Goal: Task Accomplishment & Management: Manage account settings

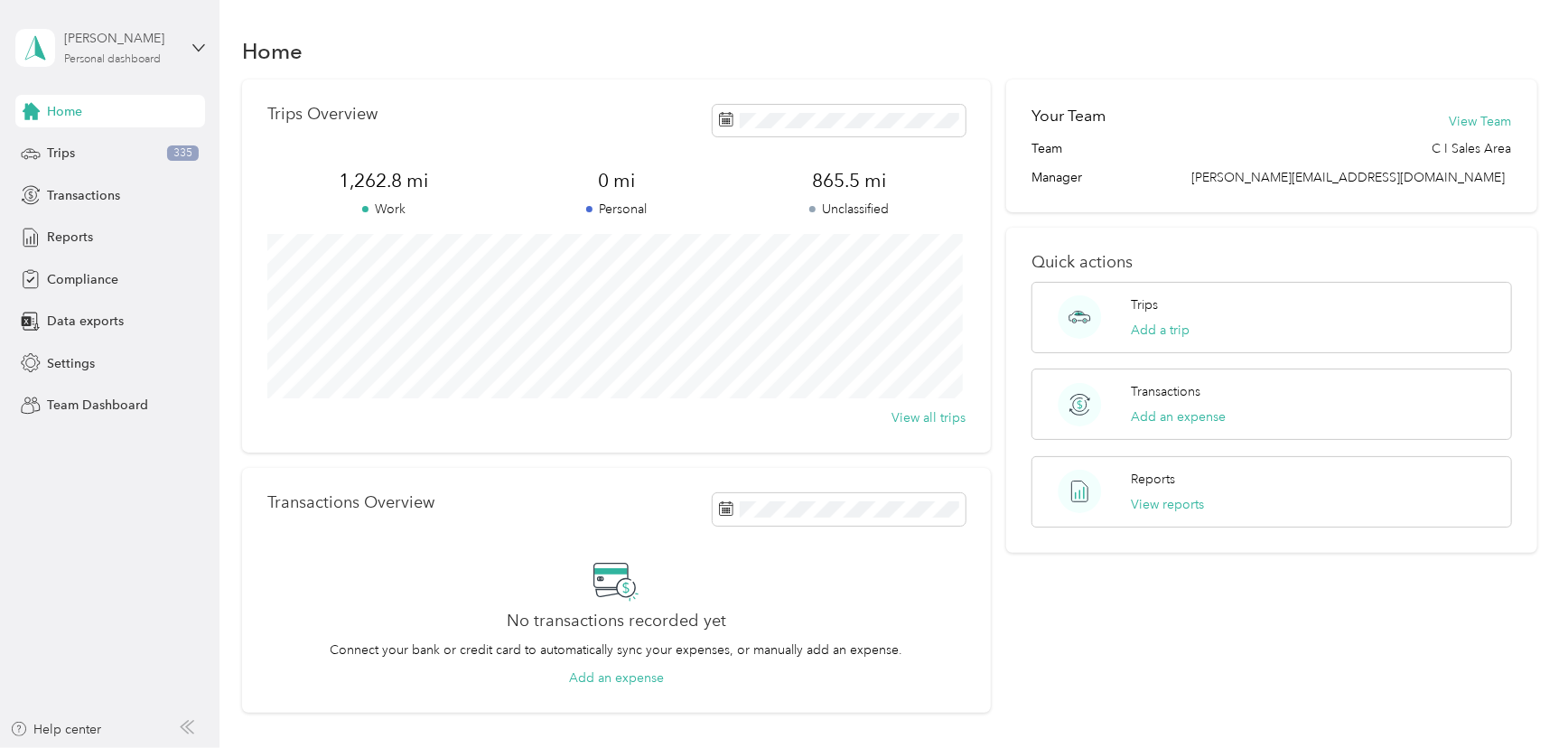
click at [131, 57] on div "Personal dashboard" at bounding box center [112, 60] width 97 height 11
click at [113, 147] on div "Team dashboard" at bounding box center [79, 149] width 97 height 19
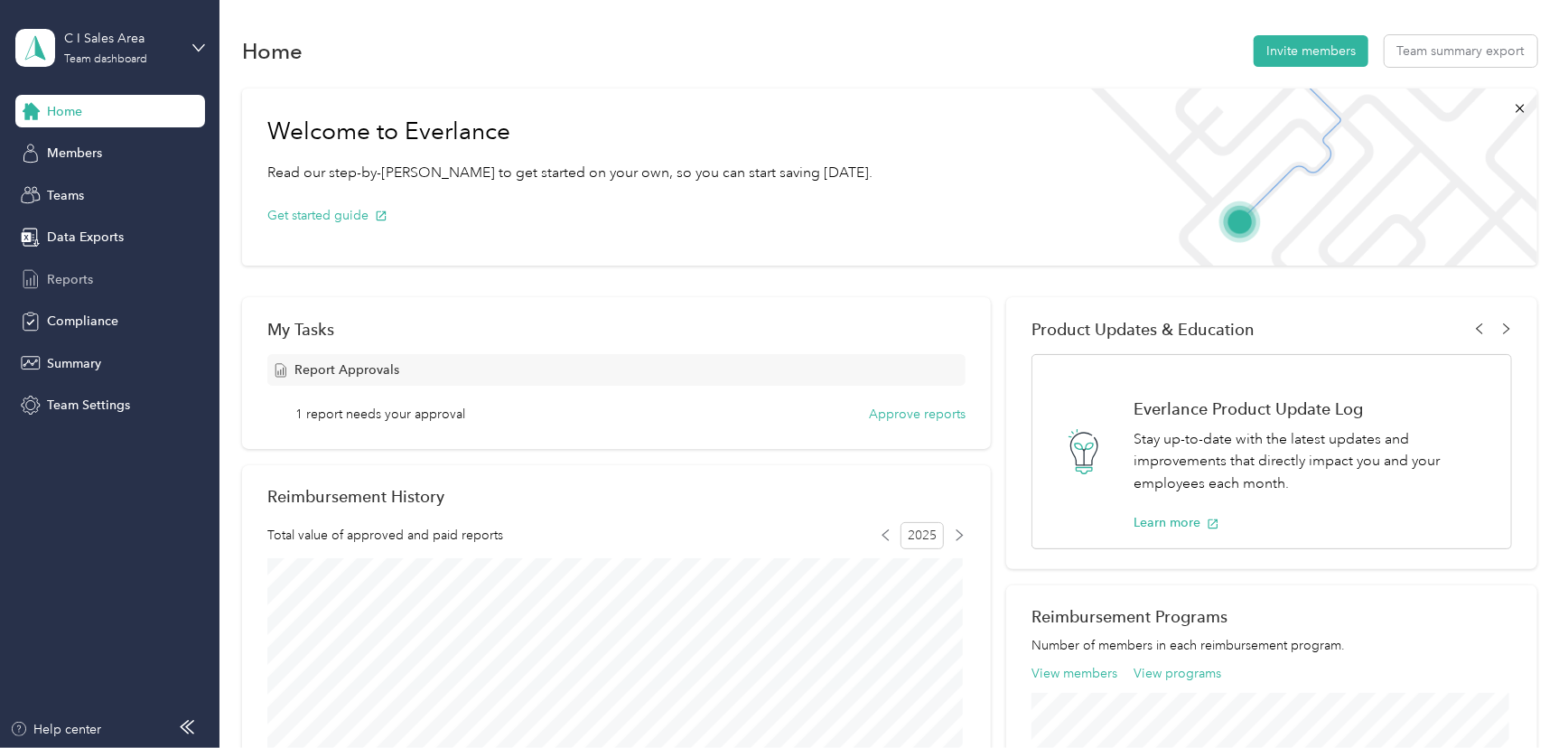
click at [67, 278] on span "Reports" at bounding box center [70, 279] width 46 height 19
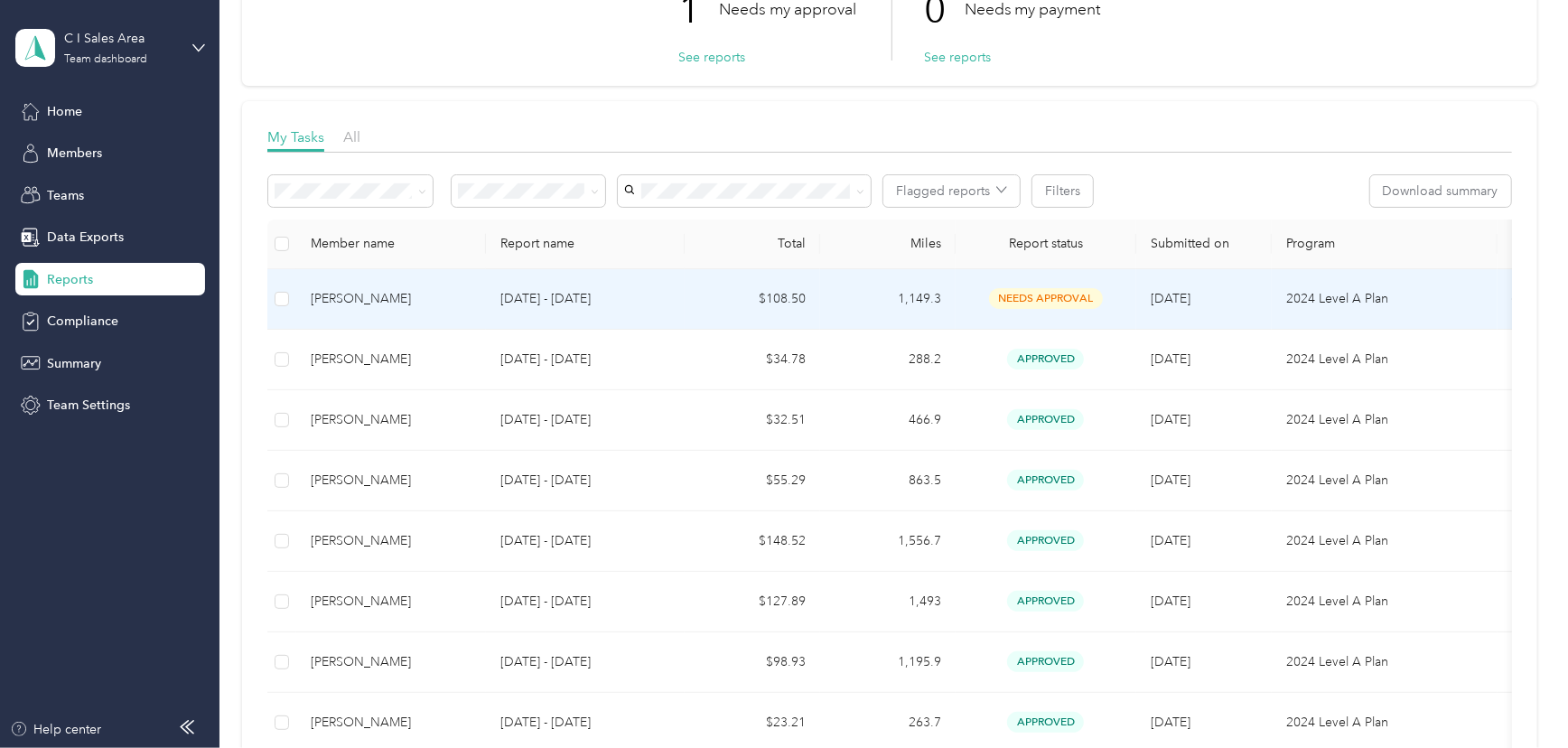
scroll to position [162, 0]
click at [298, 183] on button "Approve" at bounding box center [307, 190] width 77 height 32
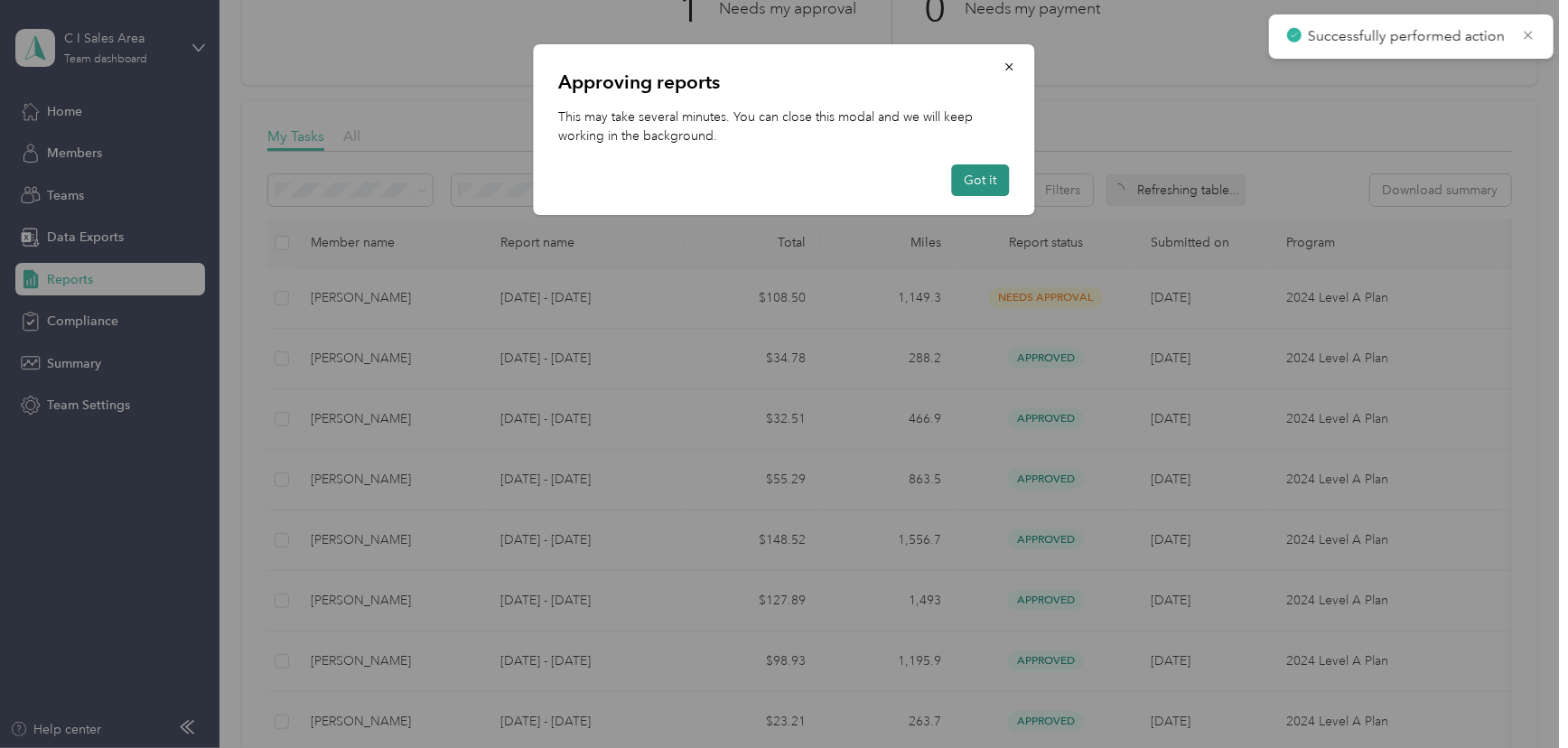
click at [981, 176] on button "Got it" at bounding box center [981, 181] width 57 height 32
